Goal: Check status: Check status

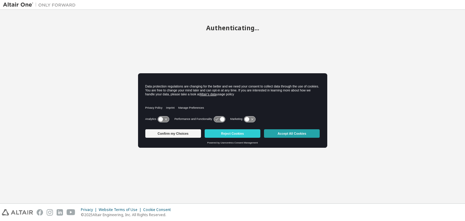
click at [304, 132] on button "Accept All Cookies" at bounding box center [292, 133] width 56 height 8
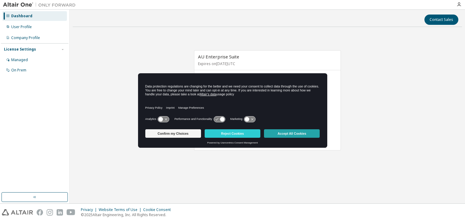
click at [304, 132] on button "Accept All Cookies" at bounding box center [292, 133] width 56 height 8
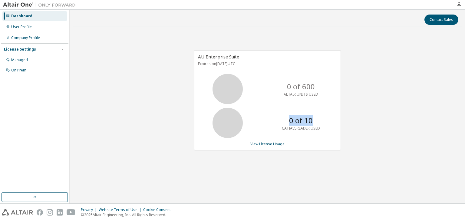
drag, startPoint x: 314, startPoint y: 118, endPoint x: 283, endPoint y: 113, distance: 31.0
click at [283, 113] on div "0 of 10 CATIAV5READER USED" at bounding box center [301, 123] width 48 height 30
drag, startPoint x: 286, startPoint y: 84, endPoint x: 322, endPoint y: 96, distance: 37.7
click at [322, 96] on div "0 of 600 ALTAIR UNITS USED" at bounding box center [301, 89] width 48 height 30
